Goal: Task Accomplishment & Management: Manage account settings

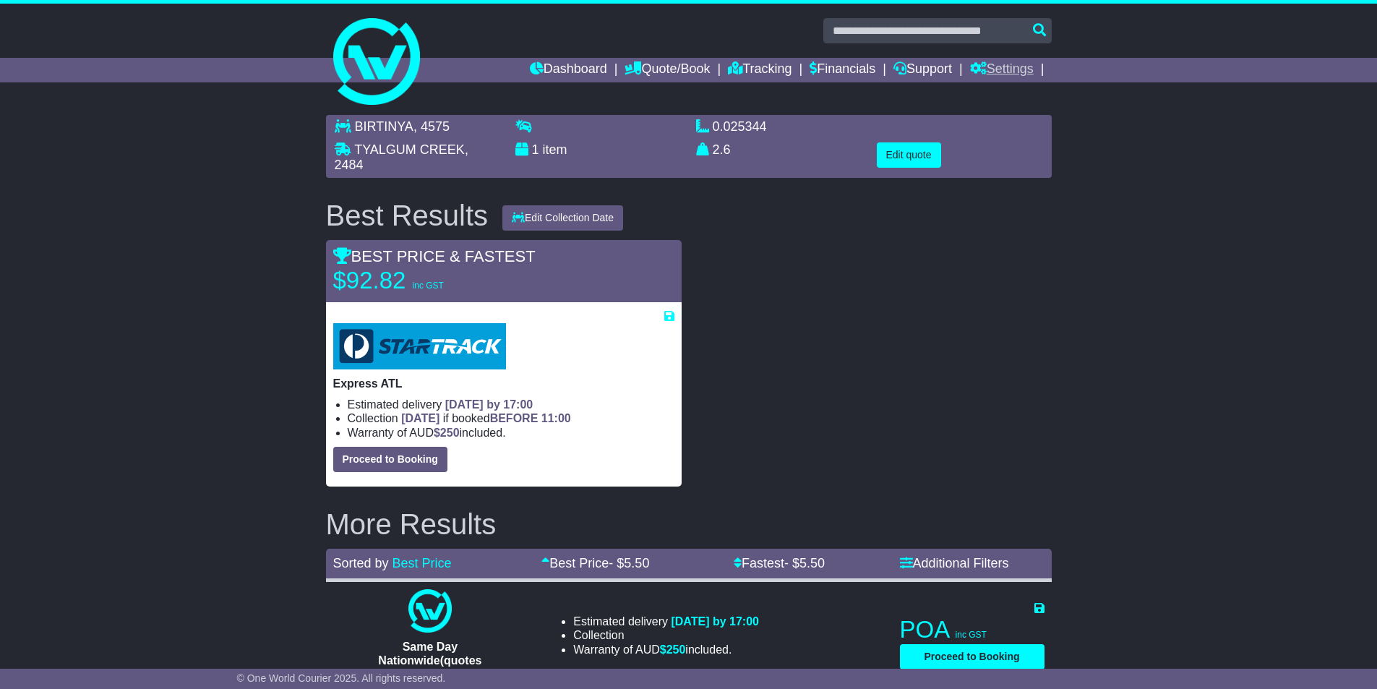
click at [1014, 74] on link "Settings" at bounding box center [1002, 70] width 64 height 25
click at [1003, 93] on link "Settings" at bounding box center [1028, 95] width 114 height 16
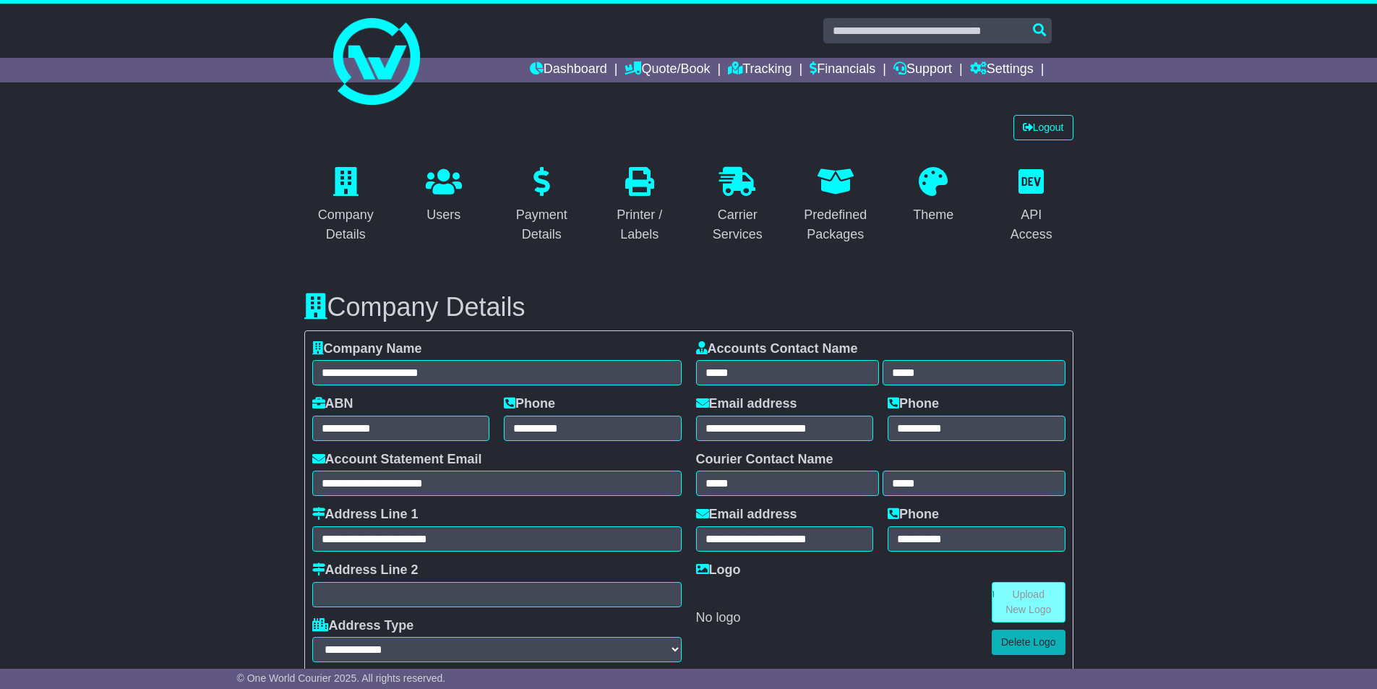
select select "**"
click at [1048, 127] on link "Logout" at bounding box center [1044, 127] width 60 height 25
